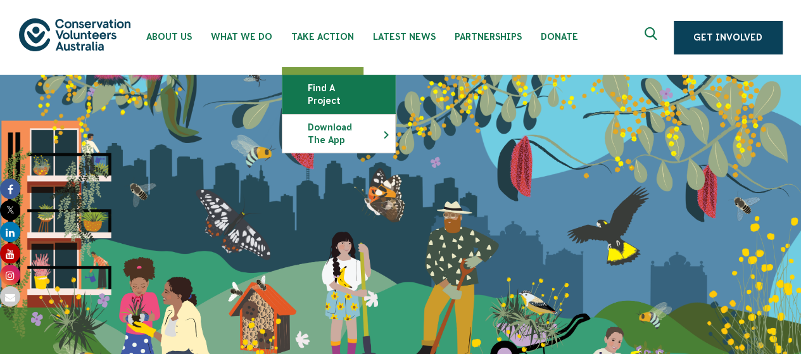
click at [337, 98] on link "Find a project" at bounding box center [339, 94] width 113 height 38
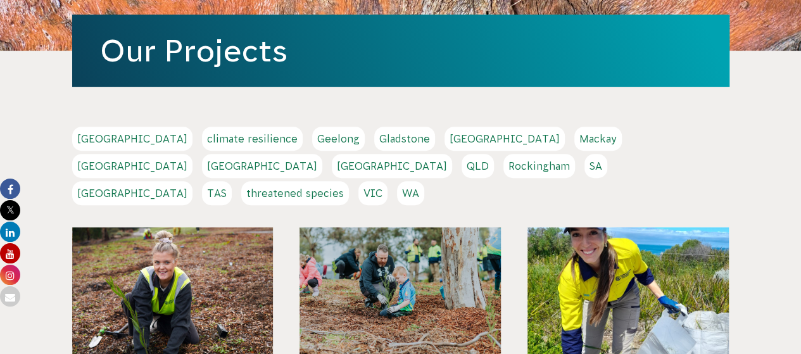
click at [193, 154] on link "[GEOGRAPHIC_DATA]" at bounding box center [132, 166] width 120 height 24
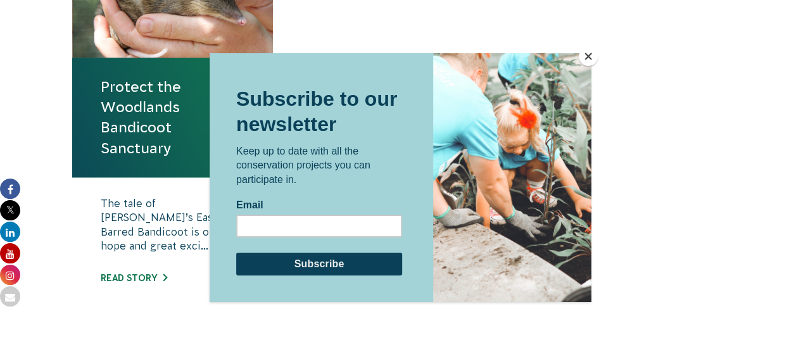
scroll to position [570, 0]
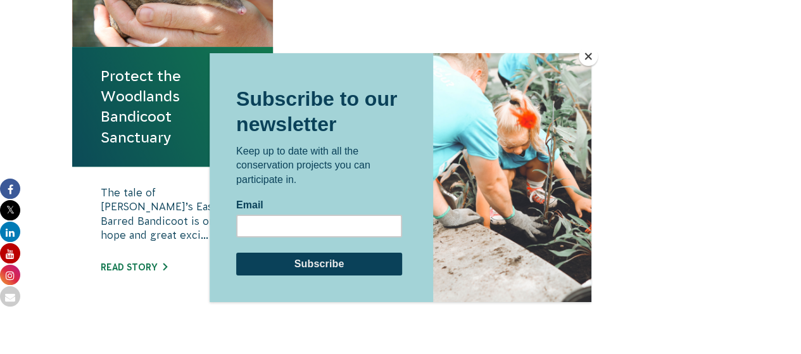
click at [585, 58] on button "Close" at bounding box center [588, 56] width 19 height 19
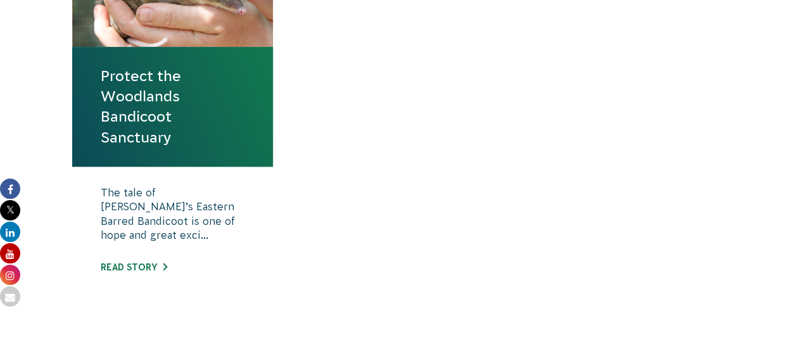
click at [174, 98] on link "Protect the Woodlands Bandicoot Sanctuary" at bounding box center [173, 107] width 144 height 82
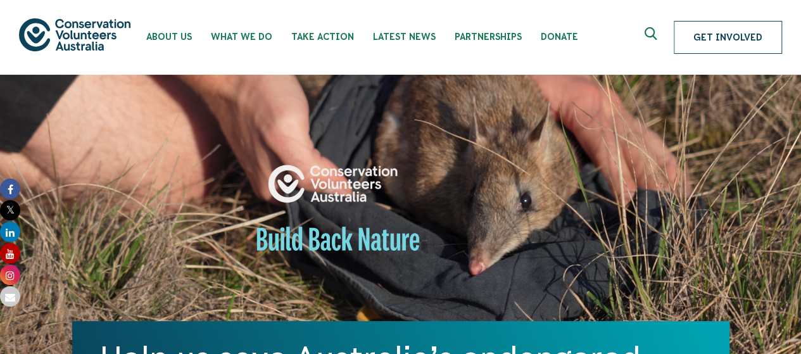
click at [749, 51] on link "Get Involved" at bounding box center [728, 37] width 108 height 33
